Goal: Information Seeking & Learning: Learn about a topic

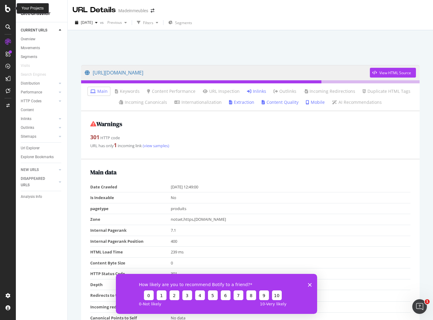
click at [7, 9] on icon at bounding box center [7, 8] width 5 height 7
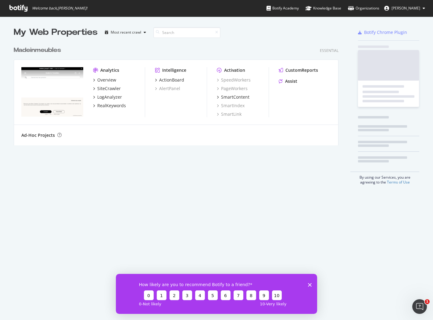
scroll to position [315, 423]
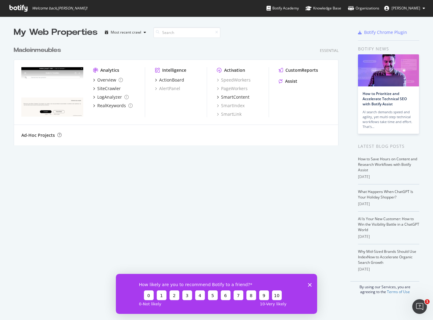
click at [54, 81] on img "grid" at bounding box center [52, 91] width 62 height 49
click at [46, 50] on div "Madeinmeubles" at bounding box center [37, 50] width 47 height 9
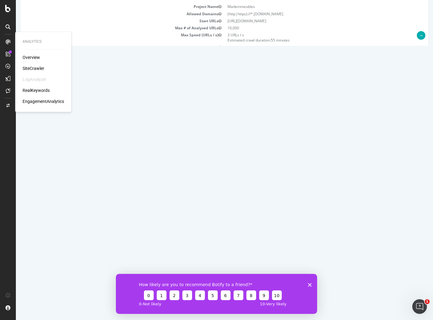
scroll to position [67, 0]
click at [8, 43] on icon at bounding box center [7, 41] width 5 height 5
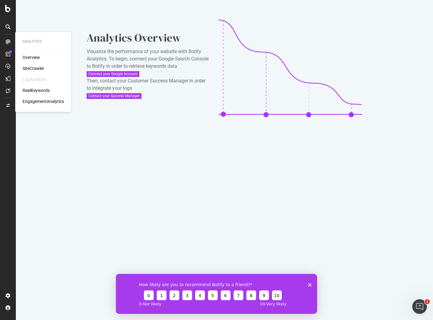
click at [25, 55] on div "Overview" at bounding box center [31, 58] width 17 height 6
click at [36, 88] on div "RealKeywords" at bounding box center [36, 91] width 27 height 6
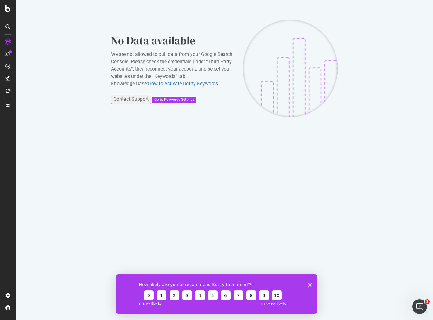
click at [31, 20] on div "No Data available We are not allowed to pull data from your Google Search Conso…" at bounding box center [224, 68] width 417 height 137
click at [8, 11] on icon at bounding box center [7, 8] width 5 height 7
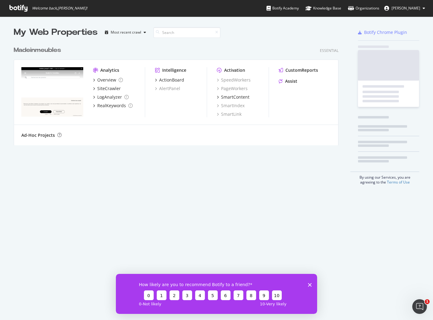
scroll to position [315, 423]
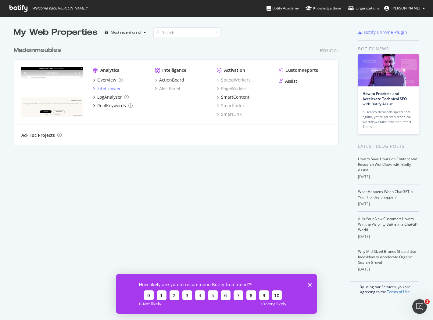
click at [104, 88] on div "SiteCrawler" at bounding box center [108, 88] width 23 height 6
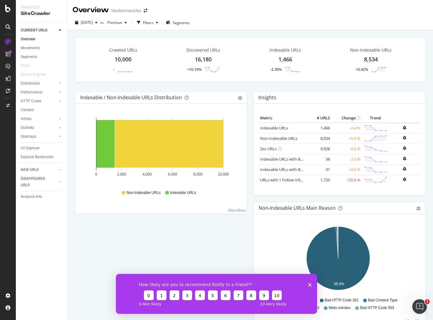
click at [100, 23] on div "button" at bounding box center [96, 23] width 7 height 4
click at [272, 25] on div "[DATE] vs Previous Filters Segments" at bounding box center [251, 24] width 366 height 12
click at [36, 99] on div "HTTP Codes" at bounding box center [31, 101] width 21 height 6
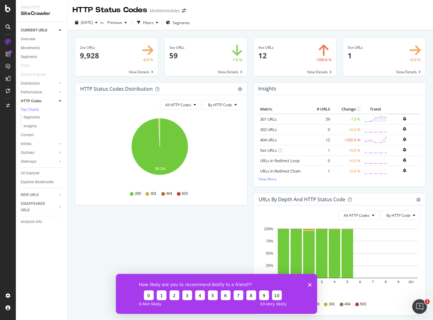
click at [230, 72] on span at bounding box center [206, 57] width 83 height 38
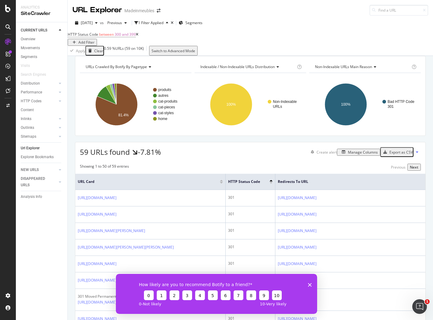
click at [355, 155] on div "Manage Columns" at bounding box center [363, 152] width 30 height 5
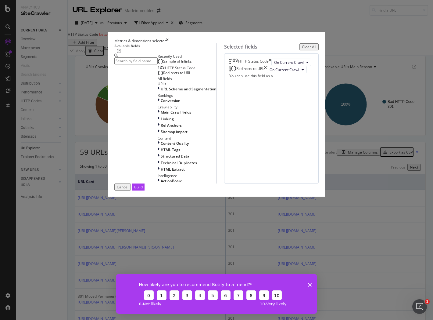
click at [163, 64] on span "Sample of Inlinks" at bounding box center [177, 61] width 29 height 5
click at [267, 73] on div "Redirects to URL" at bounding box center [248, 69] width 38 height 7
click at [267, 73] on icon "times" at bounding box center [265, 69] width 3 height 7
click at [143, 189] on div "Build" at bounding box center [138, 186] width 9 height 5
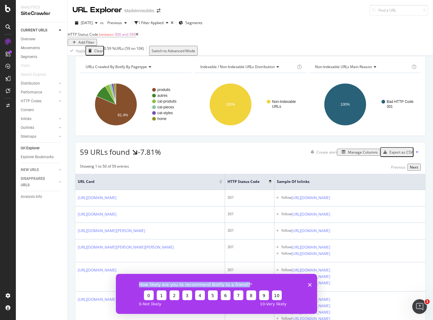
click at [308, 284] on div "How likely are you to recommend Botify to a friend? 0 1 2 3 4 5 6 7 8 9 10 0 - …" at bounding box center [216, 293] width 201 height 40
click at [310, 284] on polygon "Fermer l'enquête" at bounding box center [310, 285] width 4 height 4
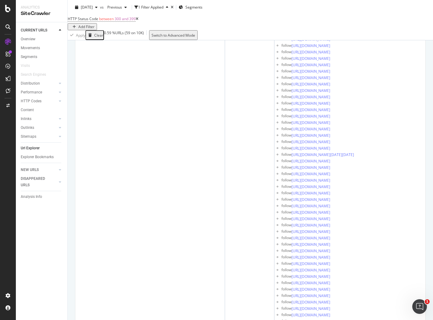
scroll to position [2441, 0]
drag, startPoint x: 75, startPoint y: 218, endPoint x: 199, endPoint y: 217, distance: 123.9
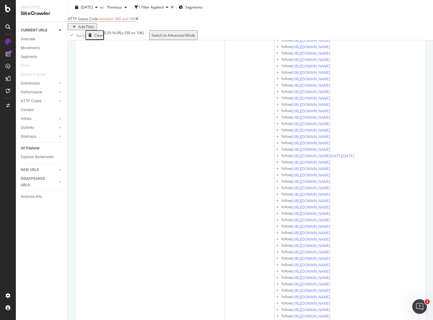
copy div "[URL][DOMAIN_NAME][PERSON_NAME]"
drag, startPoint x: 76, startPoint y: 103, endPoint x: 158, endPoint y: 103, distance: 81.8
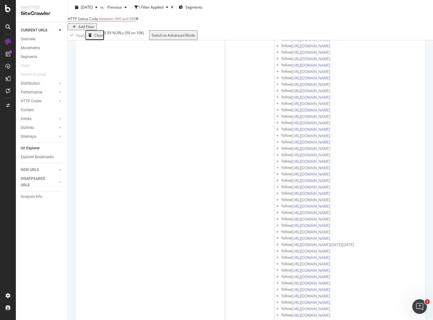
copy div "[URL][DOMAIN_NAME]"
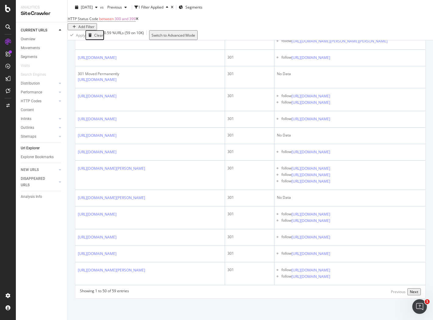
scroll to position [6509, 0]
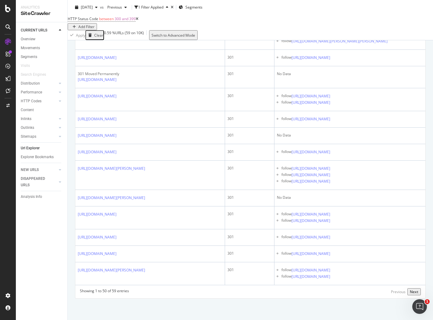
click at [337, 98] on icon at bounding box center [335, 96] width 4 height 4
click at [337, 104] on icon at bounding box center [335, 103] width 4 height 4
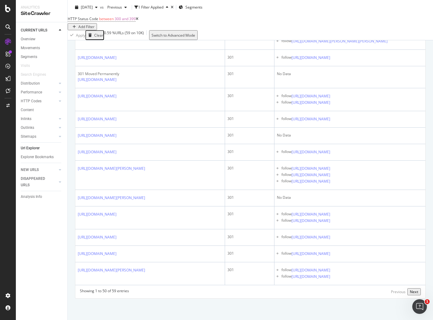
click at [123, 121] on icon at bounding box center [121, 119] width 4 height 4
click at [337, 121] on icon at bounding box center [335, 119] width 4 height 4
click at [337, 150] on icon at bounding box center [335, 152] width 4 height 4
